Goal: Task Accomplishment & Management: Manage account settings

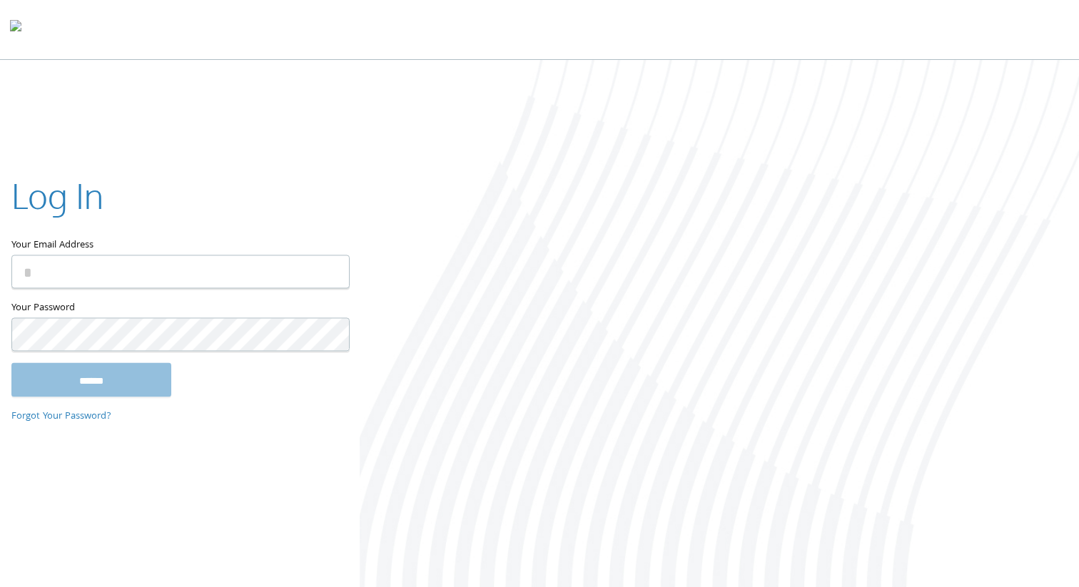
type input "**********"
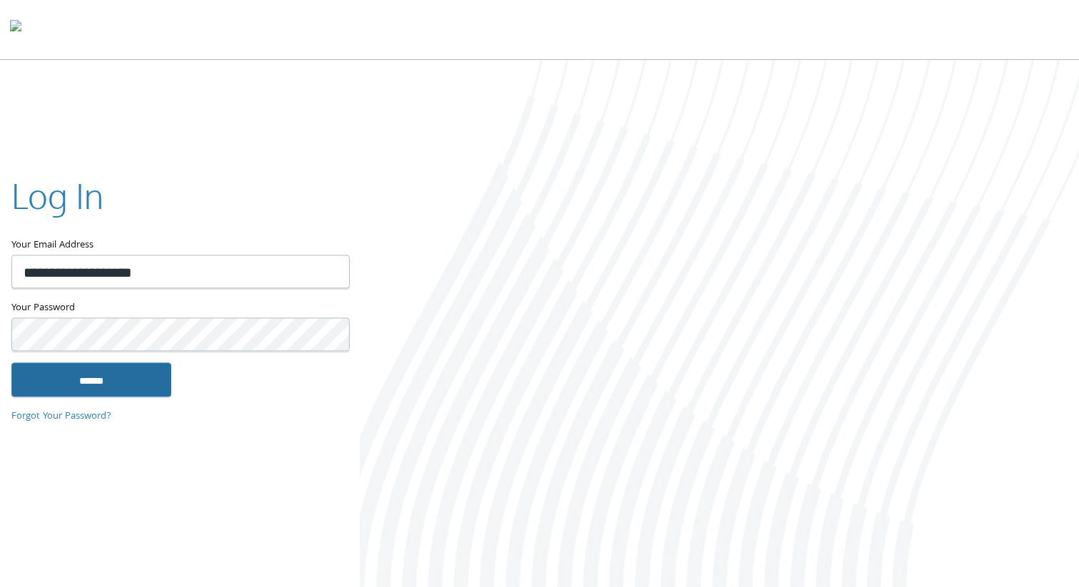
click at [107, 372] on input "******" at bounding box center [91, 379] width 160 height 34
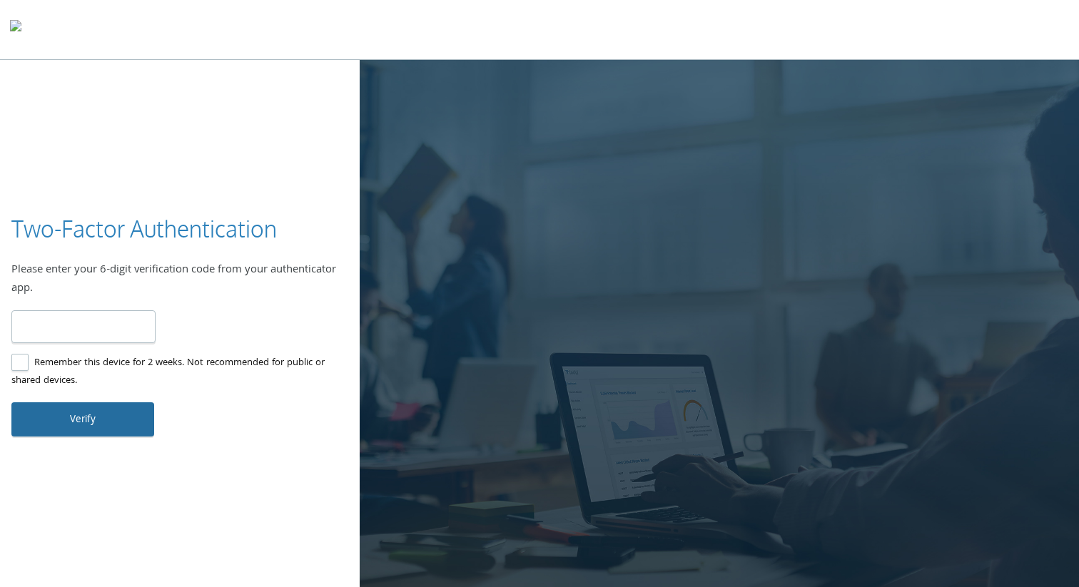
type input "******"
click at [40, 417] on button "Verify" at bounding box center [82, 419] width 143 height 34
